Goal: Task Accomplishment & Management: Manage account settings

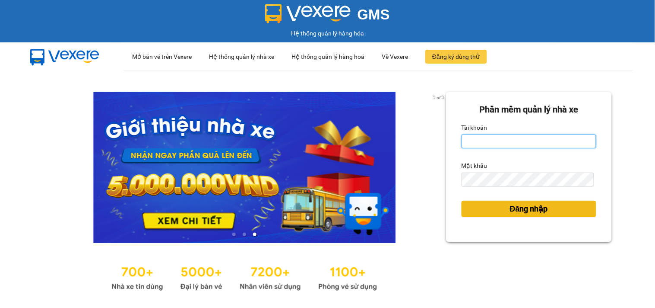
type input "tiendong.hungtoanphat"
click at [510, 213] on span "Đăng nhập" at bounding box center [529, 209] width 38 height 12
click at [510, 209] on span "Đăng nhập" at bounding box center [529, 209] width 38 height 12
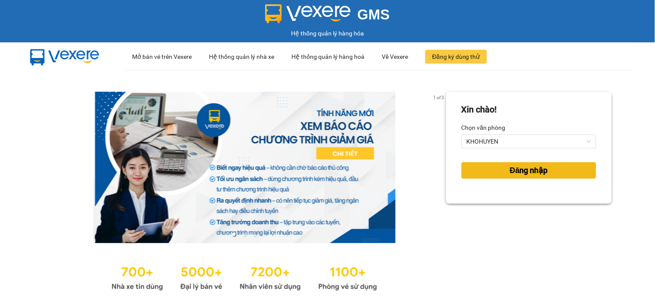
click at [478, 173] on button "Đăng nhập" at bounding box center [529, 170] width 135 height 16
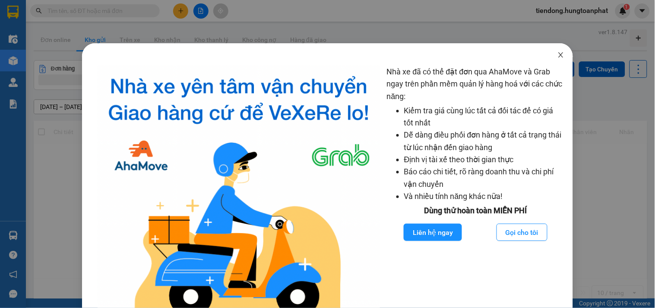
click at [559, 54] on icon "close" at bounding box center [561, 54] width 5 height 5
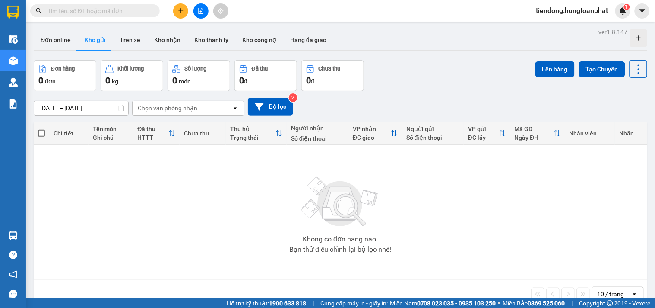
click at [12, 232] on div "Nhà xe đã có thể đặt đơn qua AhaMove và Grab ngay trên phần mềm quản lý hàng ho…" at bounding box center [327, 154] width 655 height 308
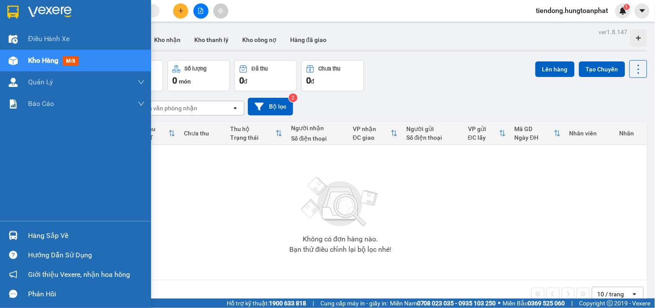
click at [12, 232] on img at bounding box center [13, 235] width 9 height 9
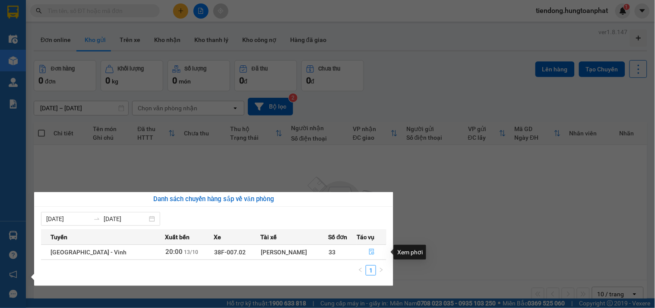
click at [369, 251] on icon "file-done" at bounding box center [372, 251] width 6 height 6
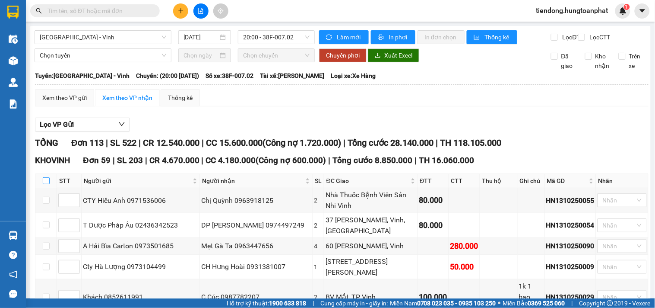
click at [45, 184] on input "checkbox" at bounding box center [46, 180] width 7 height 7
checkbox input "true"
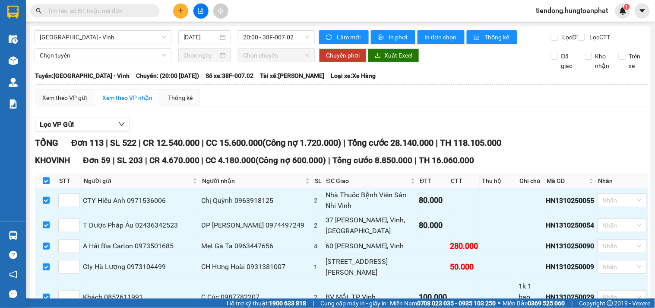
checkbox input "true"
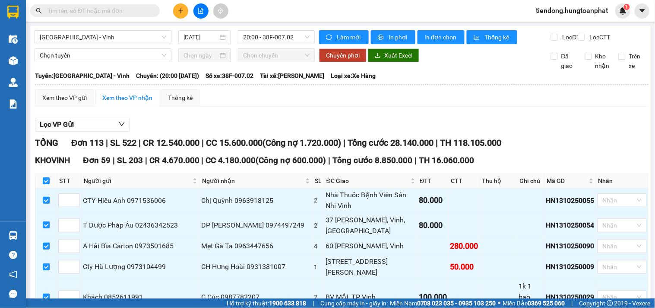
checkbox input "true"
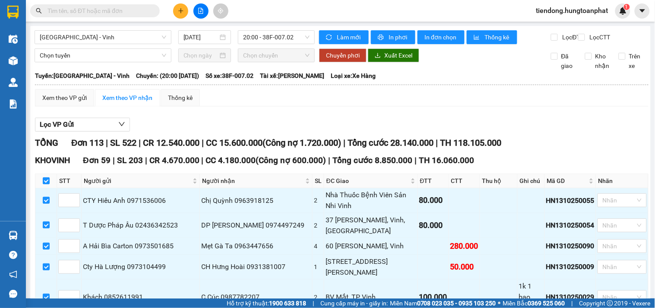
checkbox input "true"
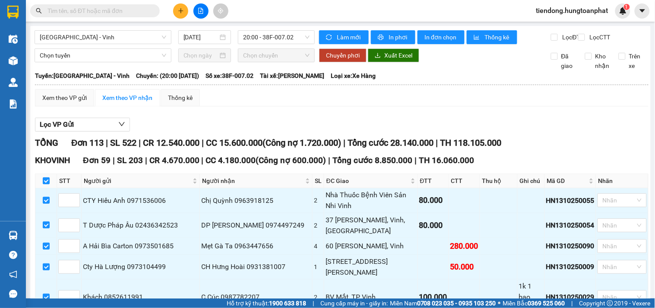
checkbox input "true"
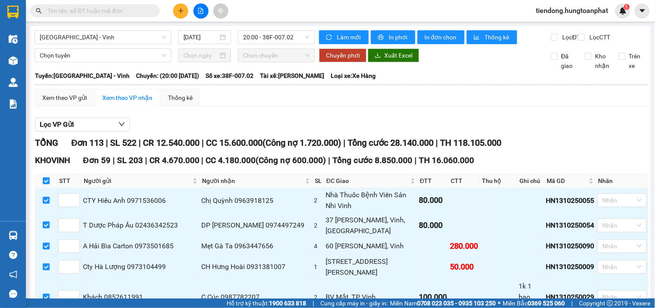
checkbox input "true"
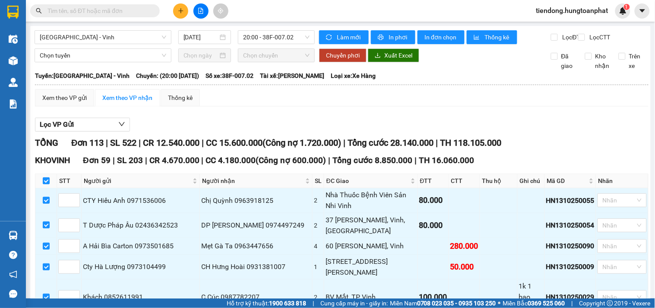
checkbox input "true"
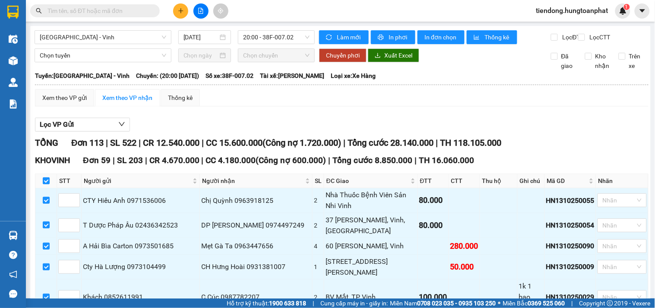
checkbox input "true"
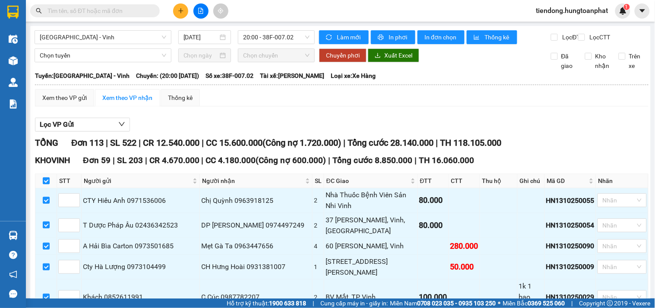
checkbox input "true"
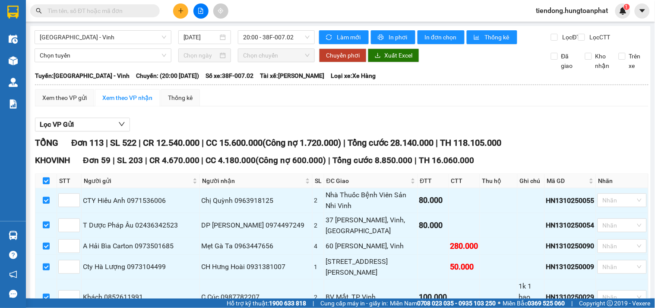
checkbox input "true"
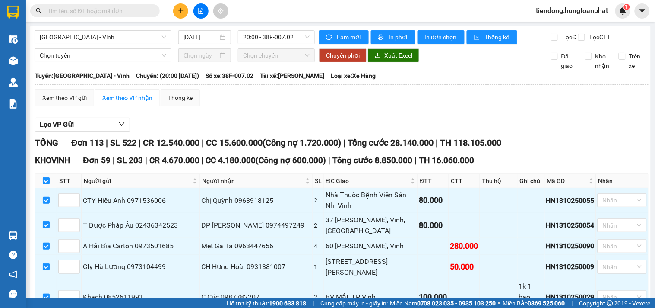
checkbox input "true"
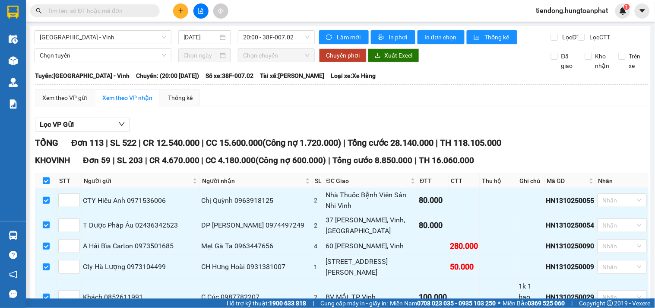
checkbox input "true"
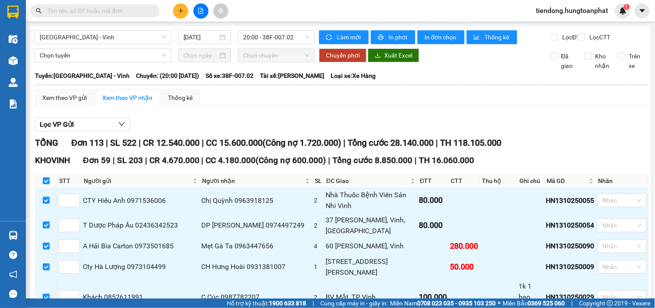
checkbox input "true"
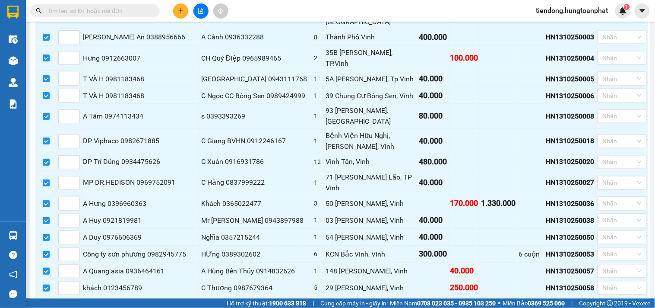
scroll to position [1199, 0]
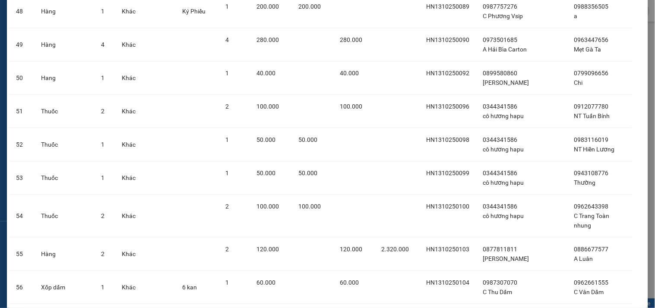
scroll to position [1792, 0]
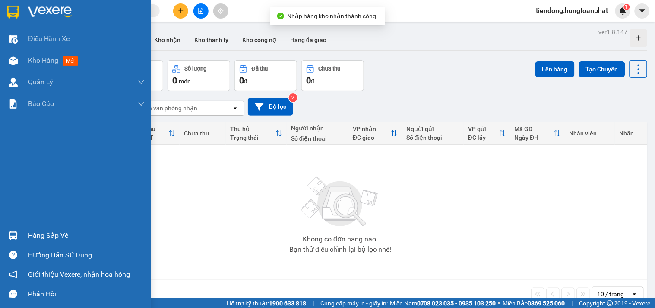
click at [23, 234] on div "Hàng sắp về" at bounding box center [75, 235] width 151 height 19
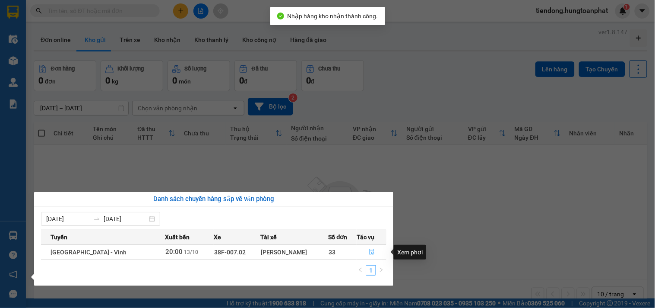
click at [370, 252] on icon "file-done" at bounding box center [371, 251] width 5 height 6
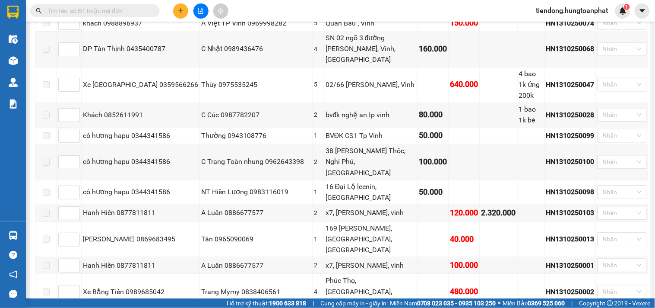
scroll to position [1294, 0]
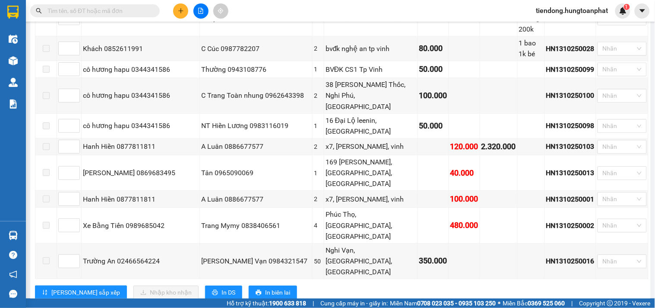
checkbox input "true"
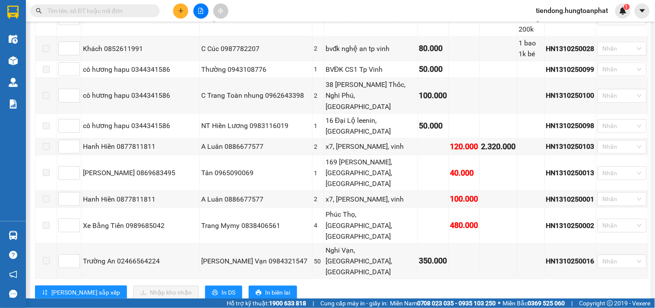
checkbox input "true"
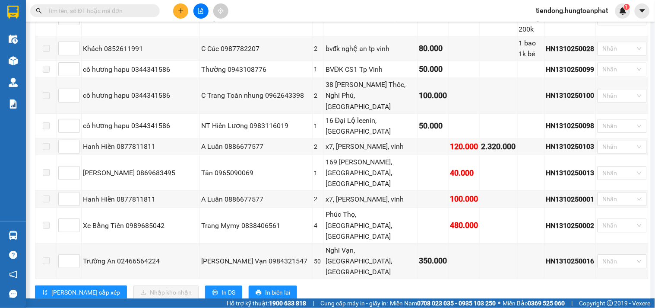
checkbox input "true"
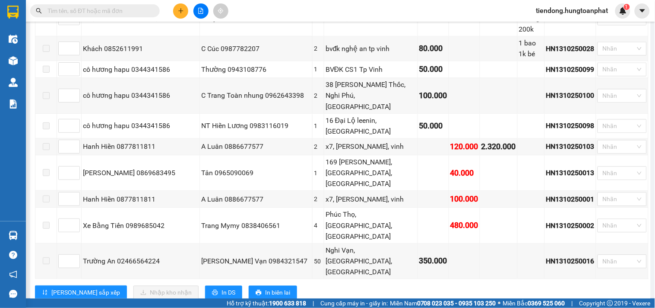
checkbox input "true"
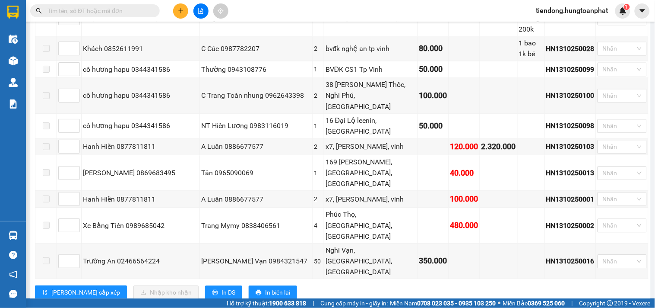
checkbox input "true"
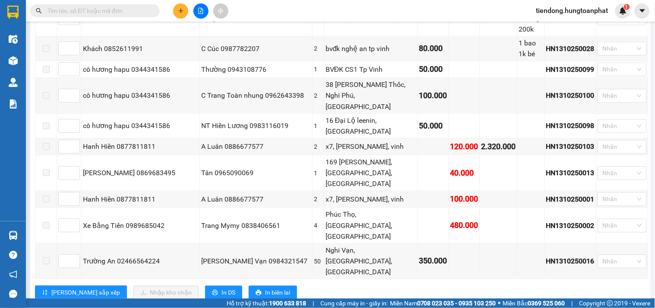
checkbox input "true"
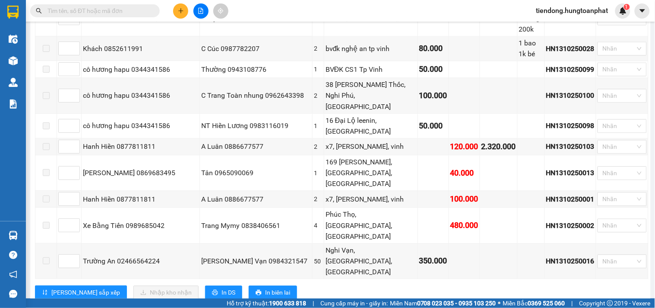
checkbox input "true"
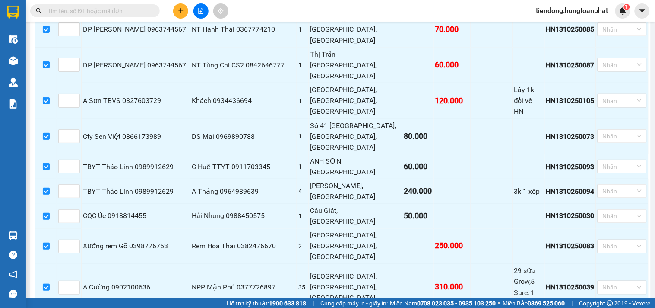
scroll to position [2042, 0]
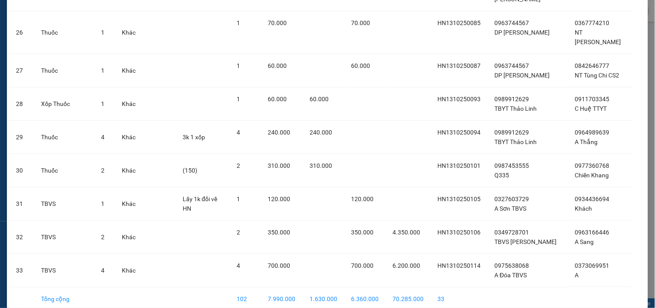
scroll to position [926, 0]
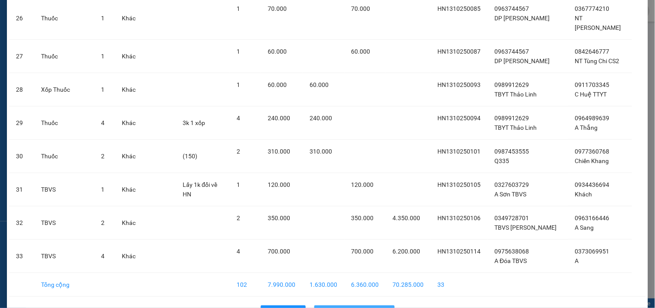
click at [357, 305] on button "Nhập hàng kho nhận" at bounding box center [355, 312] width 80 height 14
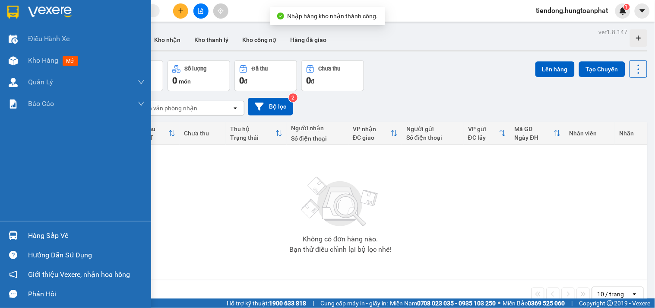
click at [16, 232] on img at bounding box center [13, 235] width 9 height 9
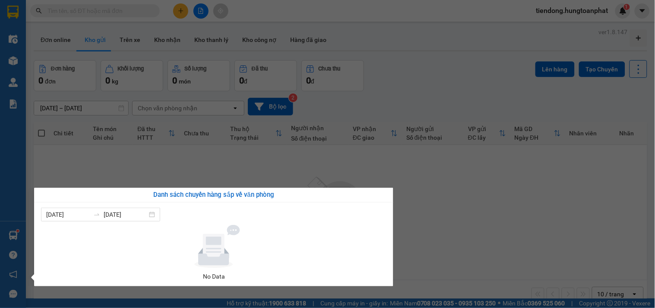
click at [557, 10] on section "Kết quả tìm kiếm ( 0 ) Bộ lọc No Data tiendong.hungtoanphat 1 Điều hành xe Kho …" at bounding box center [327, 154] width 655 height 308
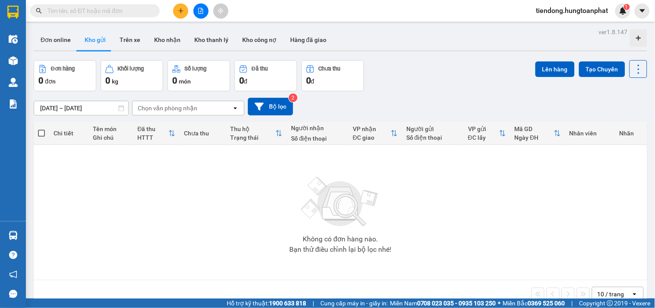
click at [557, 10] on span "tiendong.hungtoanphat" at bounding box center [573, 10] width 86 height 11
click at [550, 24] on span "Đăng xuất" at bounding box center [576, 27] width 70 height 10
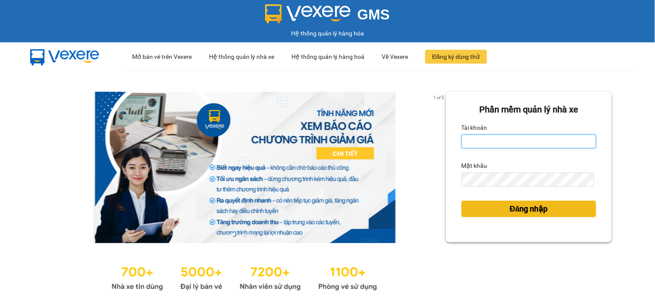
type input "tiendong.hungtoanphat"
click at [534, 205] on span "Đăng nhập" at bounding box center [529, 209] width 38 height 12
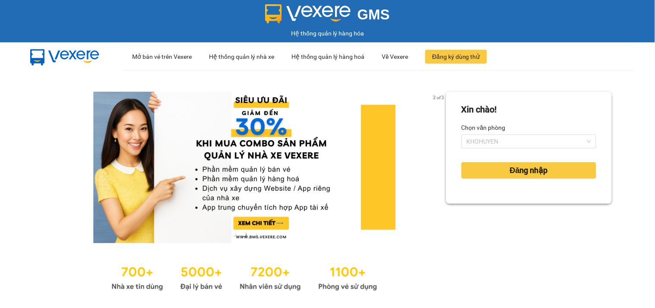
click at [513, 134] on div "Chọn văn phòng KHOHUYEN" at bounding box center [529, 135] width 135 height 28
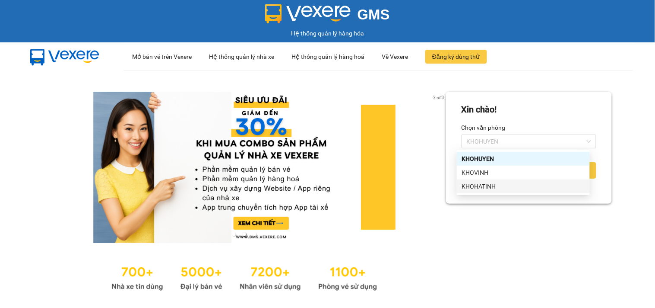
click at [499, 183] on div "KHOHATINH" at bounding box center [523, 186] width 123 height 10
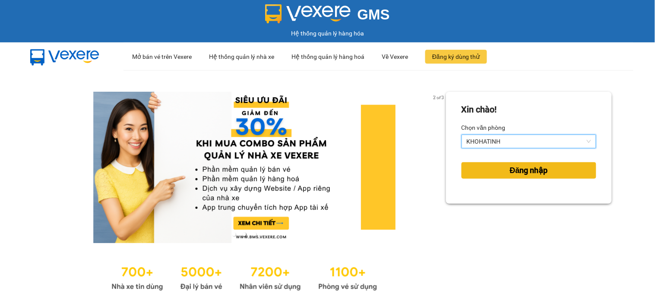
click at [510, 165] on span "Đăng nhập" at bounding box center [529, 170] width 38 height 12
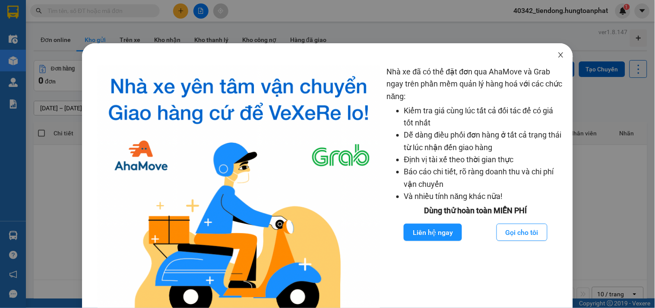
click at [559, 55] on icon "close" at bounding box center [561, 54] width 5 height 5
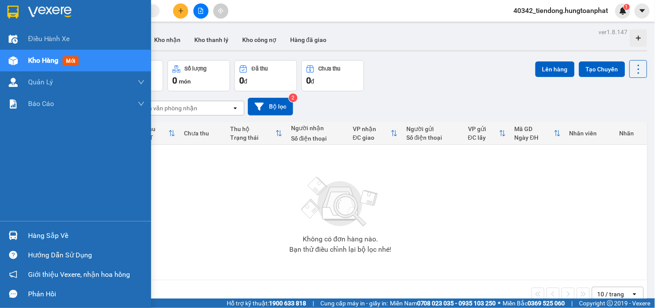
click at [11, 237] on img at bounding box center [13, 235] width 9 height 9
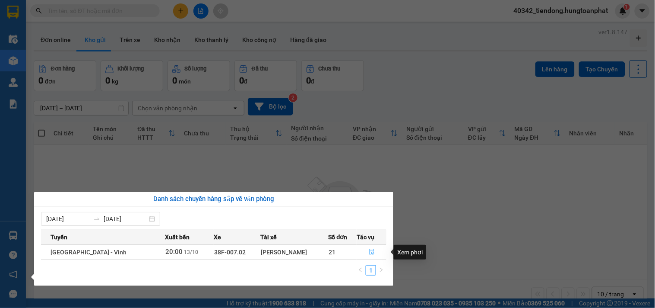
click at [369, 254] on icon "file-done" at bounding box center [371, 251] width 5 height 6
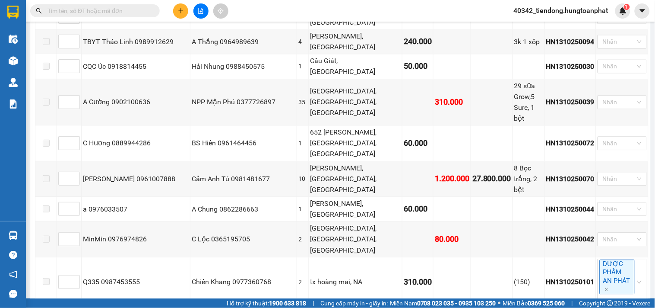
scroll to position [2104, 0]
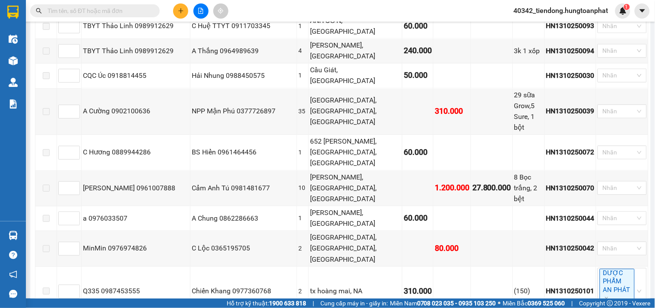
drag, startPoint x: 44, startPoint y: 169, endPoint x: 654, endPoint y: 180, distance: 610.1
checkbox input "true"
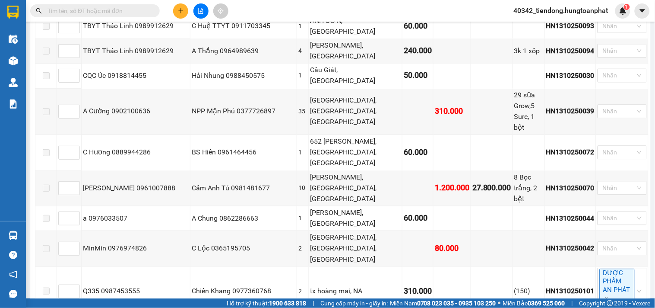
checkbox input "true"
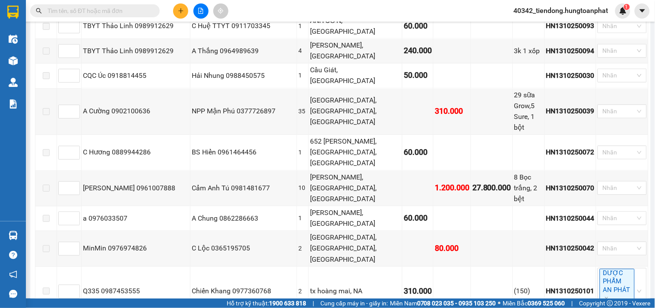
checkbox input "true"
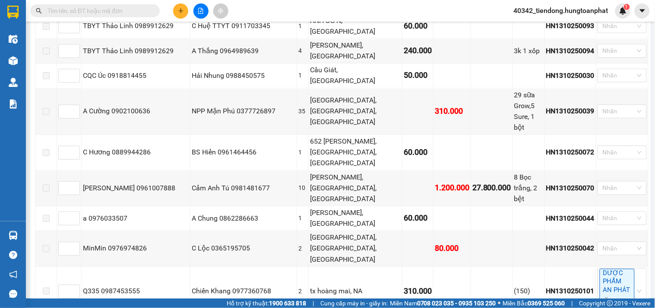
checkbox input "true"
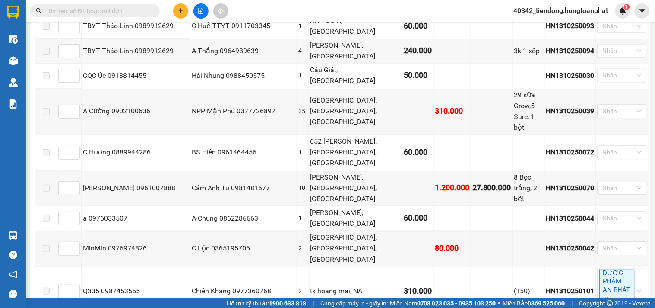
checkbox input "true"
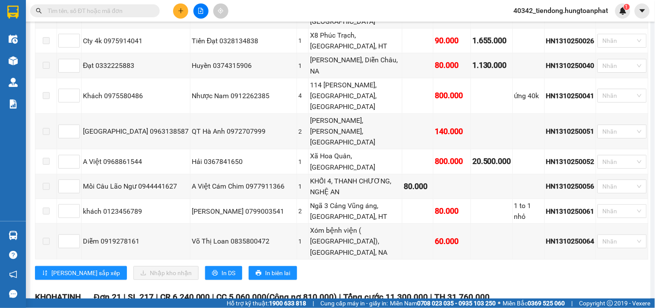
scroll to position [2485, 0]
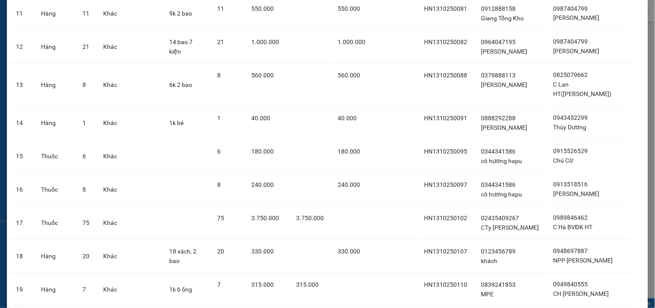
scroll to position [527, 0]
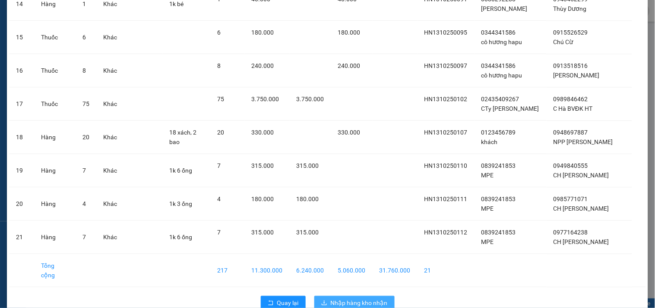
click at [358, 298] on span "Nhập hàng kho nhận" at bounding box center [359, 303] width 57 height 10
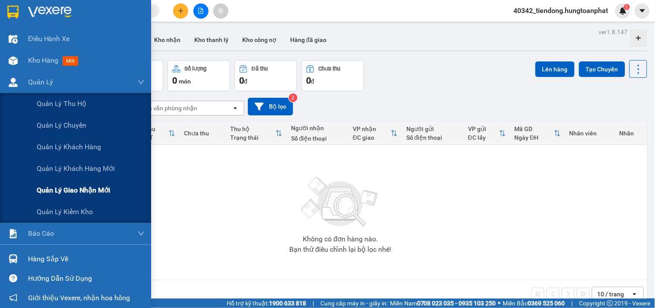
click at [76, 189] on span "Quản lý giao nhận mới" at bounding box center [73, 189] width 73 height 11
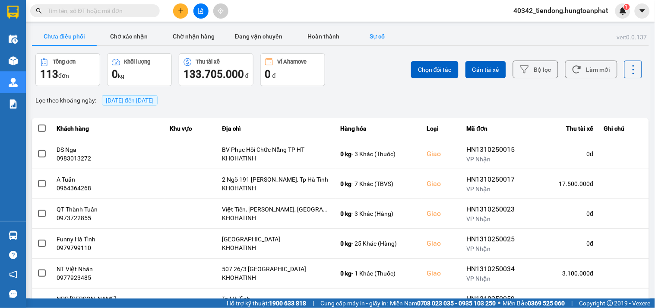
click at [384, 35] on button "Sự cố" at bounding box center [377, 36] width 43 height 17
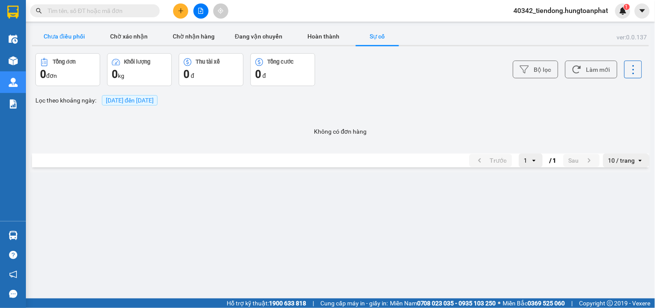
click at [51, 39] on button "Chưa điều phối" at bounding box center [64, 36] width 65 height 17
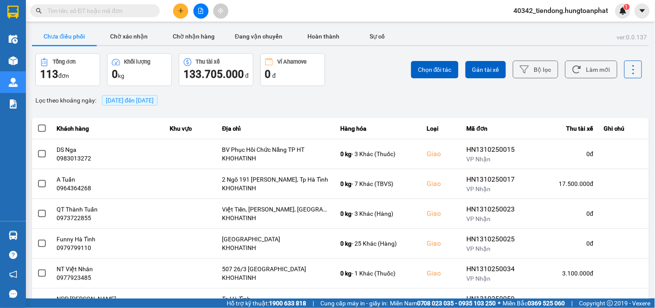
click at [108, 97] on span "14/10/2025 đến 14/10/2025" at bounding box center [130, 100] width 48 height 7
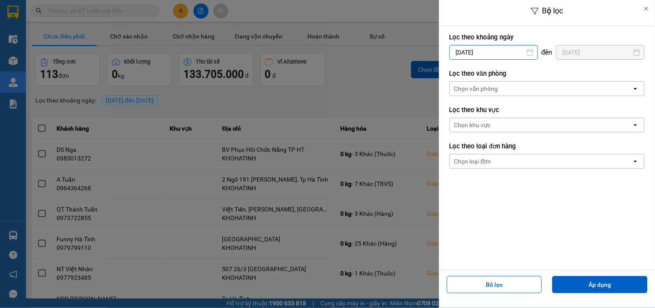
click at [476, 54] on input "[DATE]" at bounding box center [494, 52] width 88 height 14
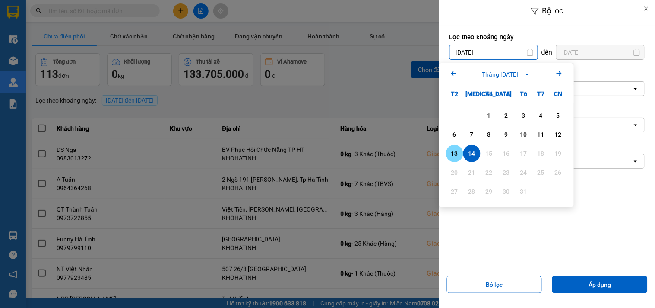
click at [459, 153] on div "13" at bounding box center [455, 153] width 12 height 10
type input "[DATE]"
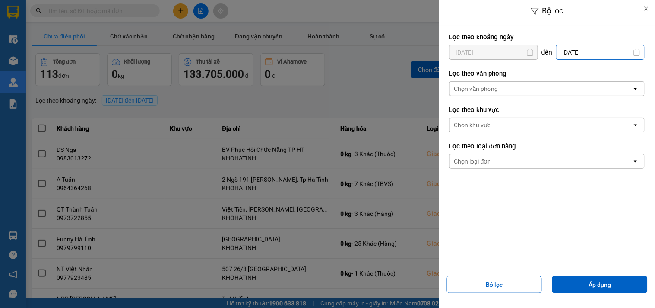
click at [588, 54] on input "[DATE]" at bounding box center [601, 52] width 88 height 14
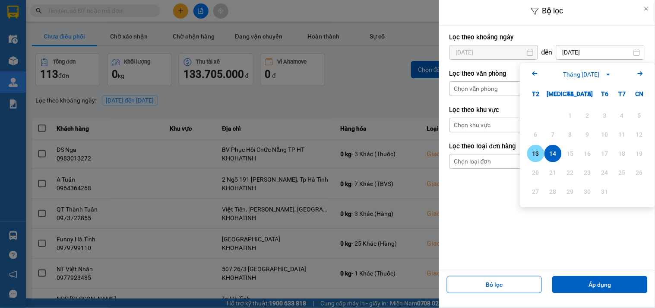
drag, startPoint x: 535, startPoint y: 156, endPoint x: 530, endPoint y: 157, distance: 5.3
click at [535, 154] on div "13" at bounding box center [536, 153] width 12 height 10
type input "[DATE]"
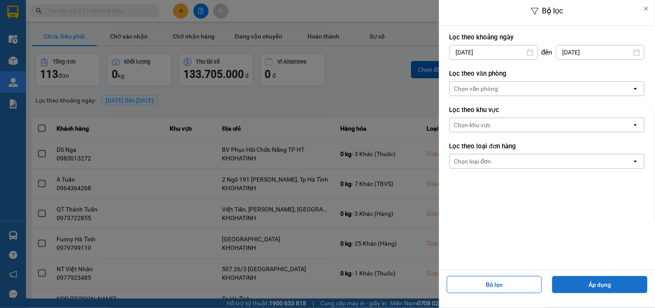
click at [591, 284] on button "Áp dụng" at bounding box center [600, 284] width 95 height 17
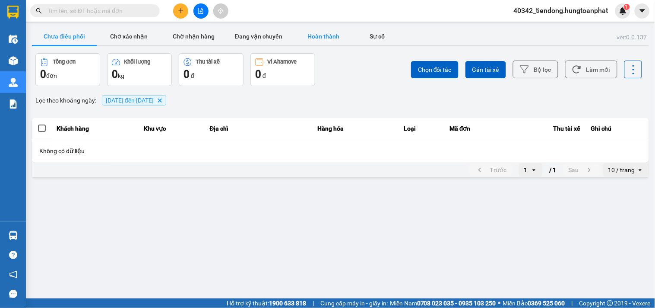
click at [304, 33] on button "Hoàn thành" at bounding box center [323, 36] width 65 height 17
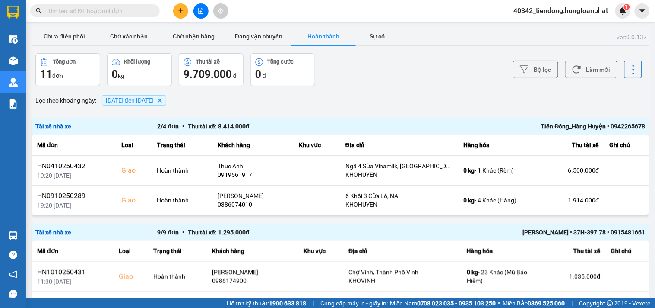
scroll to position [23, 0]
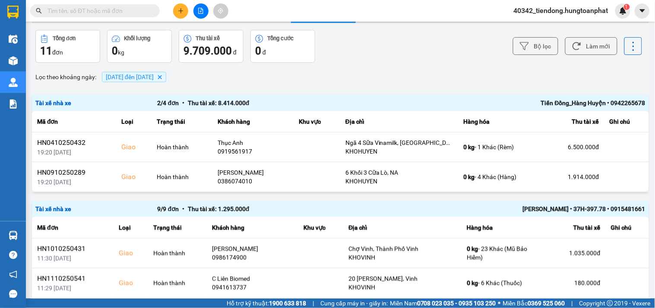
click at [582, 104] on div "Tiến Đồng_Hàng Huyện • 0942265678" at bounding box center [524, 103] width 244 height 10
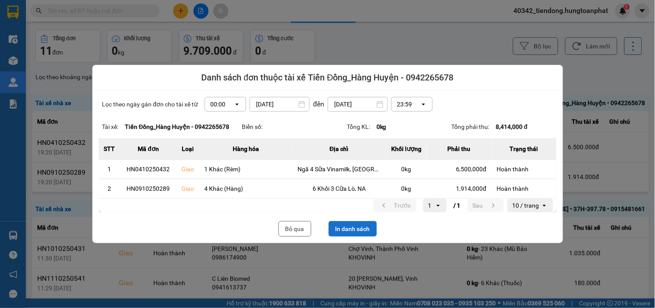
click at [346, 221] on button "In danh sách" at bounding box center [353, 229] width 48 height 16
click at [304, 228] on button "Bỏ qua" at bounding box center [295, 229] width 33 height 16
